Goal: Check status: Check status

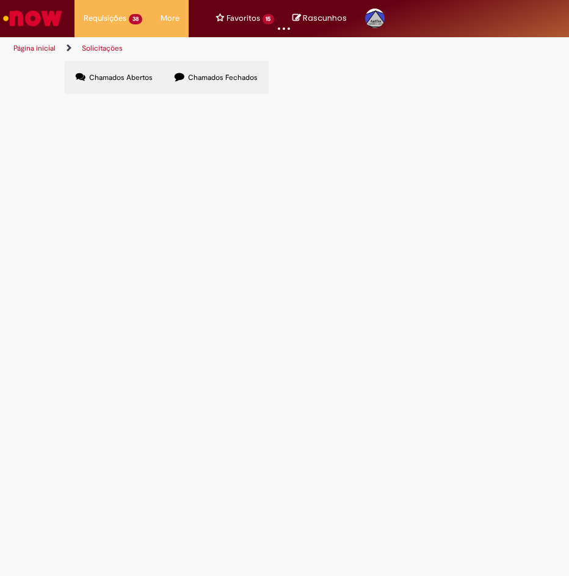
click at [219, 77] on span "Chamados Fechados" at bounding box center [223, 78] width 70 height 10
click at [0, 0] on input "Pesquisar" at bounding box center [0, 0] width 0 height 0
type input "******"
click at [0, 0] on button "Pesquisar" at bounding box center [0, 0] width 0 height 0
